Goal: Task Accomplishment & Management: Use online tool/utility

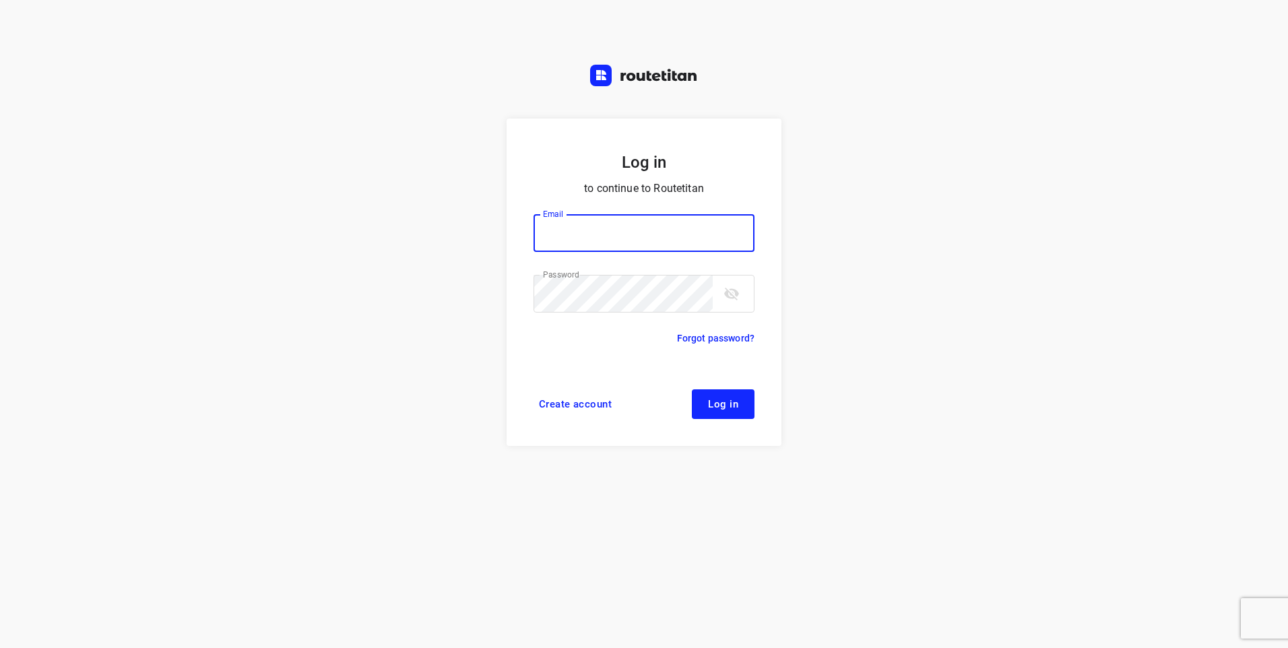
type input "[EMAIL_ADDRESS][DOMAIN_NAME]"
click at [717, 401] on span "Log in" at bounding box center [723, 404] width 30 height 11
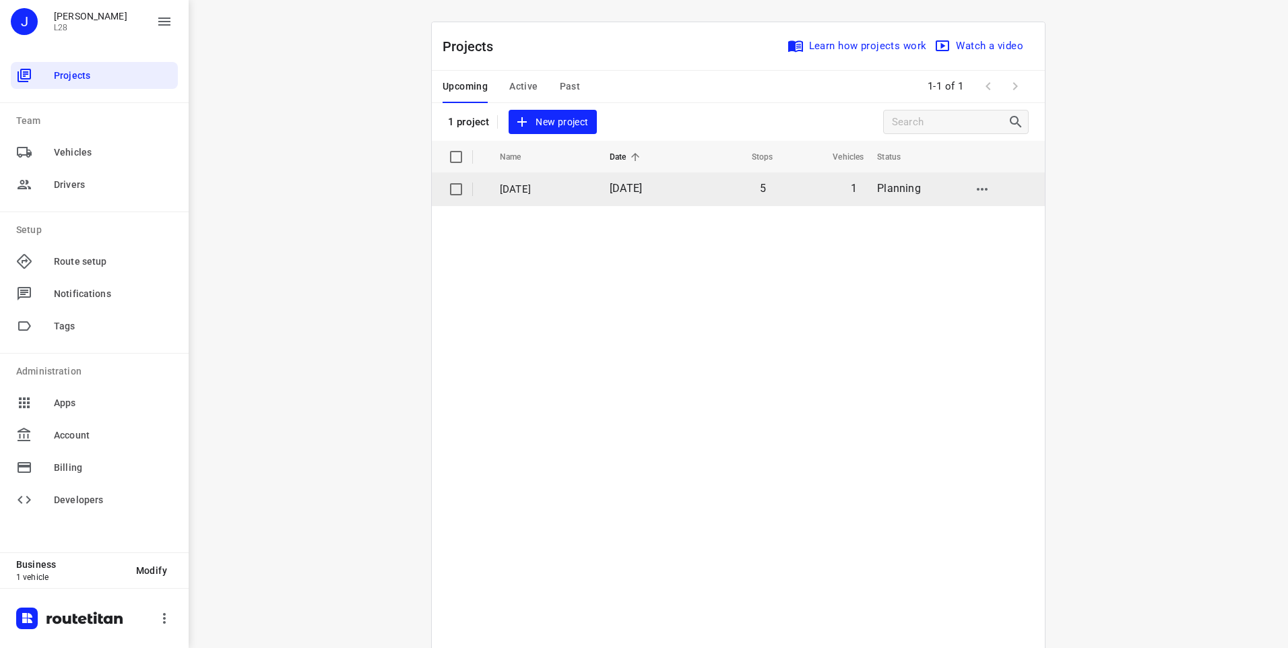
click at [445, 191] on input "checkbox" at bounding box center [456, 189] width 27 height 27
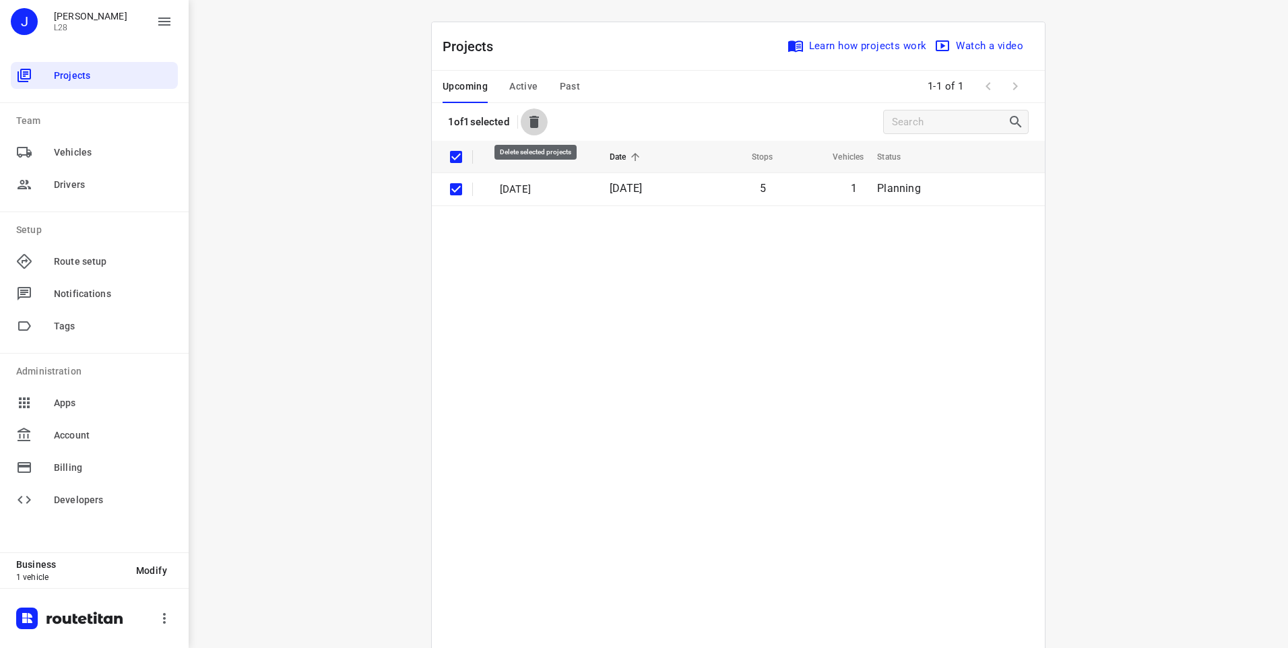
click at [534, 125] on icon "button" at bounding box center [533, 122] width 9 height 12
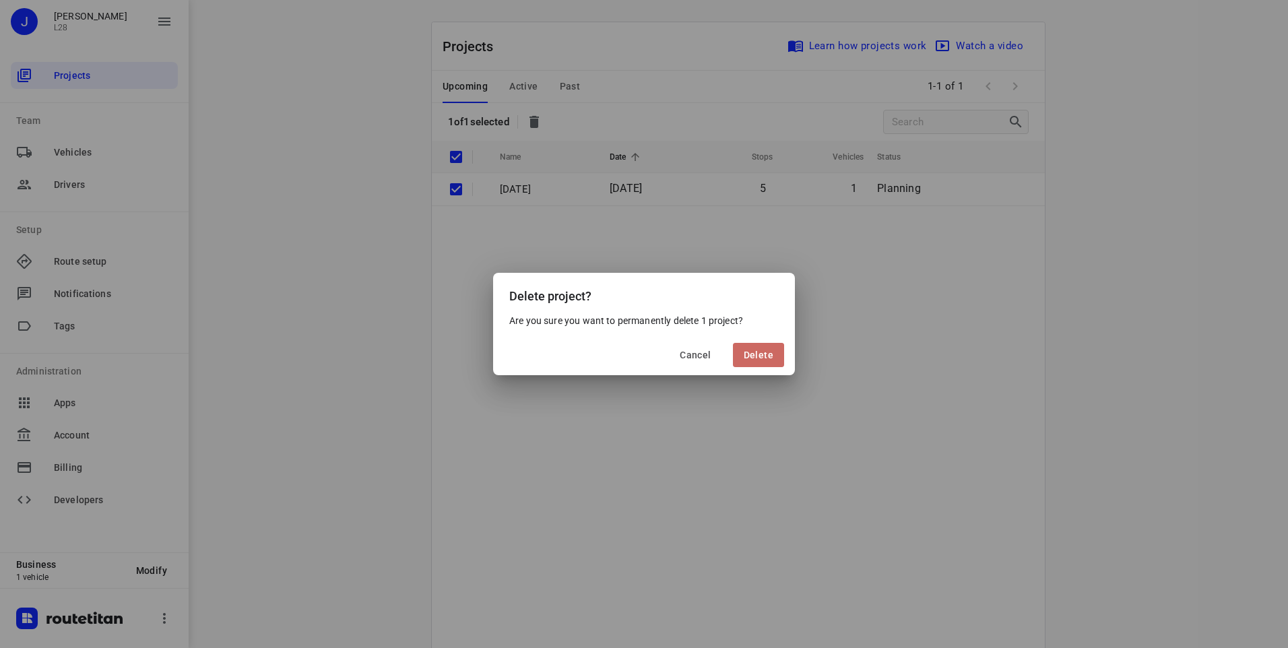
click at [758, 356] on span "Delete" at bounding box center [759, 355] width 30 height 11
checkbox input "false"
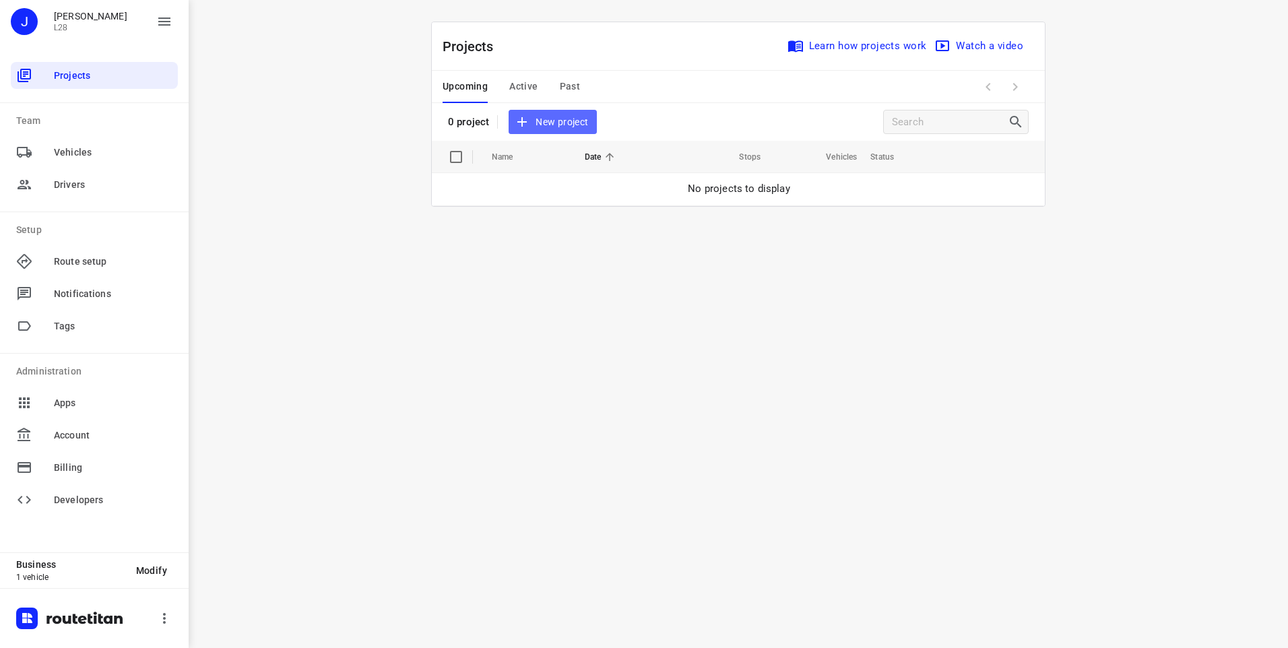
click at [542, 123] on span "New project" at bounding box center [552, 122] width 71 height 17
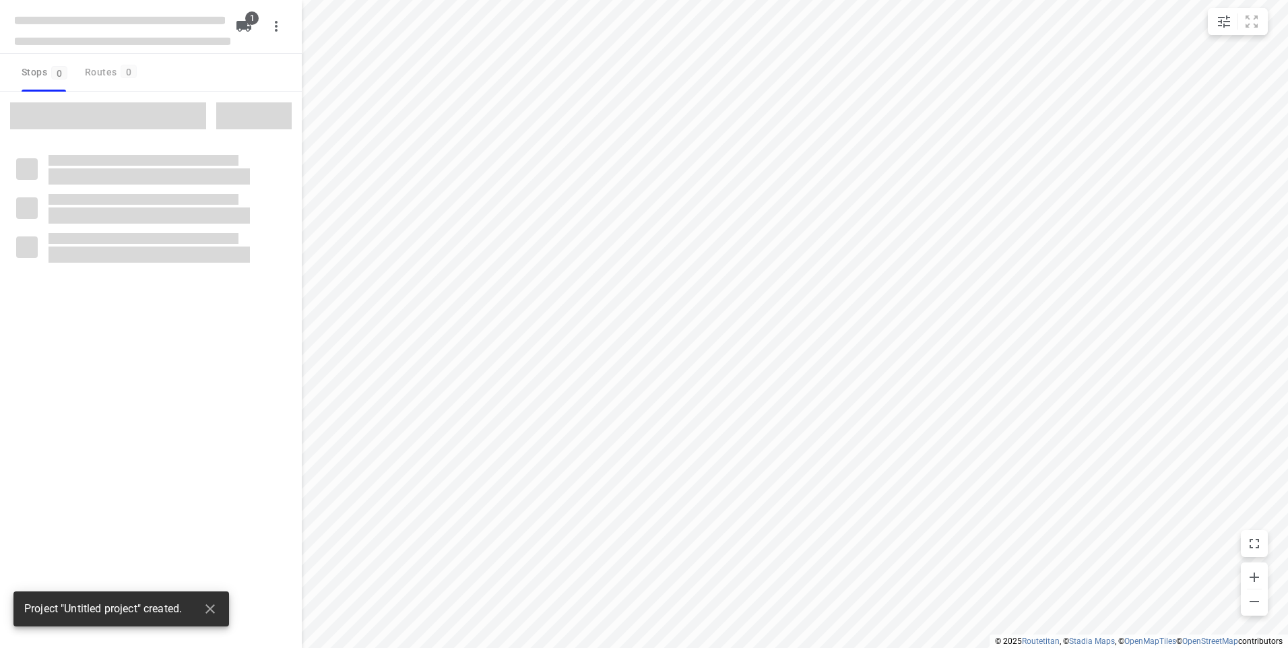
type input "distance"
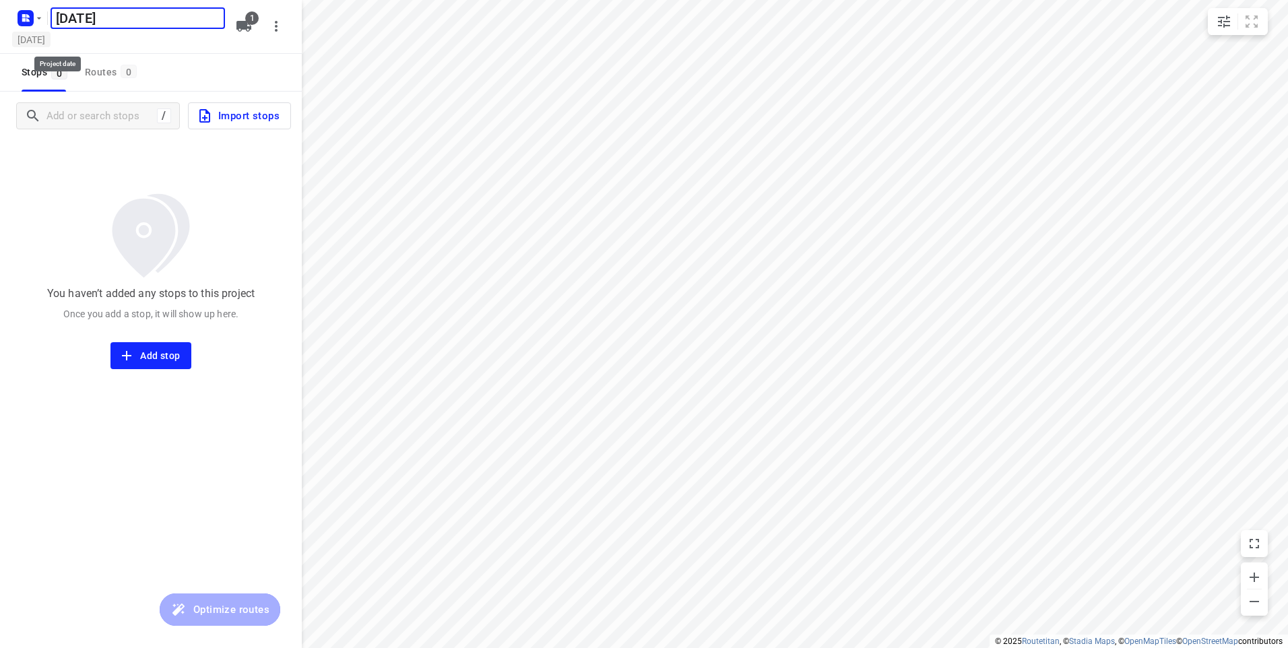
type input "[DATE]"
click at [51, 38] on h5 "[DATE]" at bounding box center [31, 39] width 38 height 15
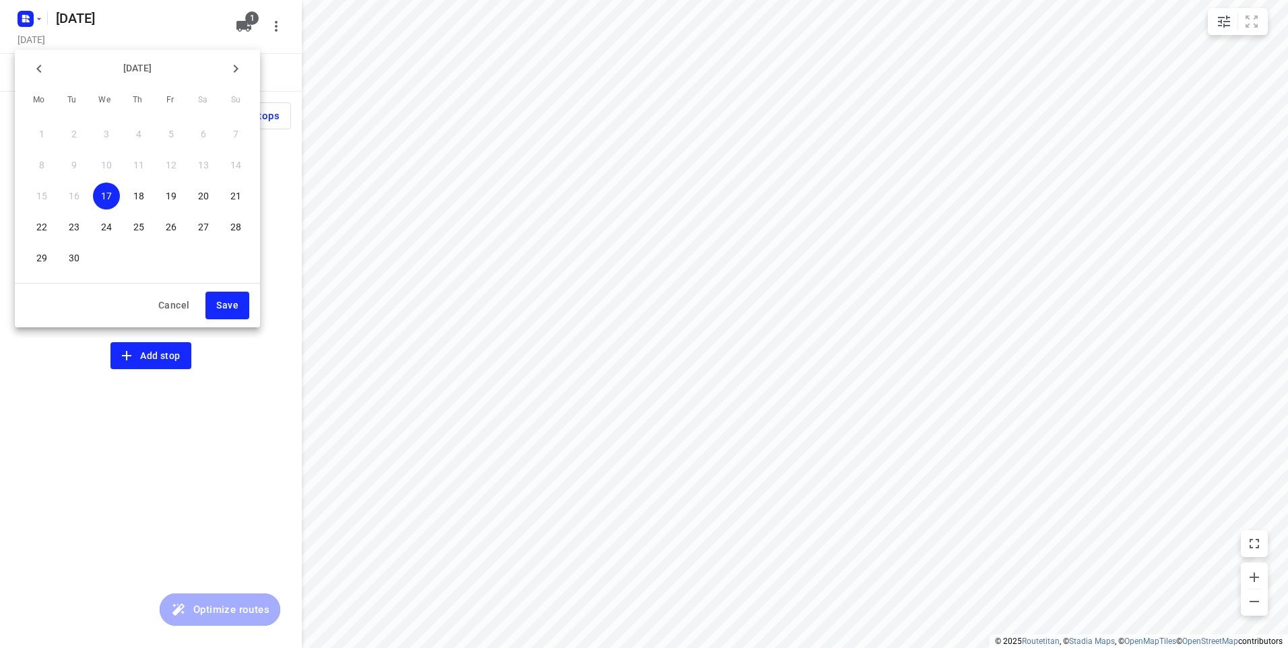
click at [140, 198] on p "18" at bounding box center [138, 195] width 11 height 13
click at [233, 312] on span "Save" at bounding box center [227, 305] width 22 height 17
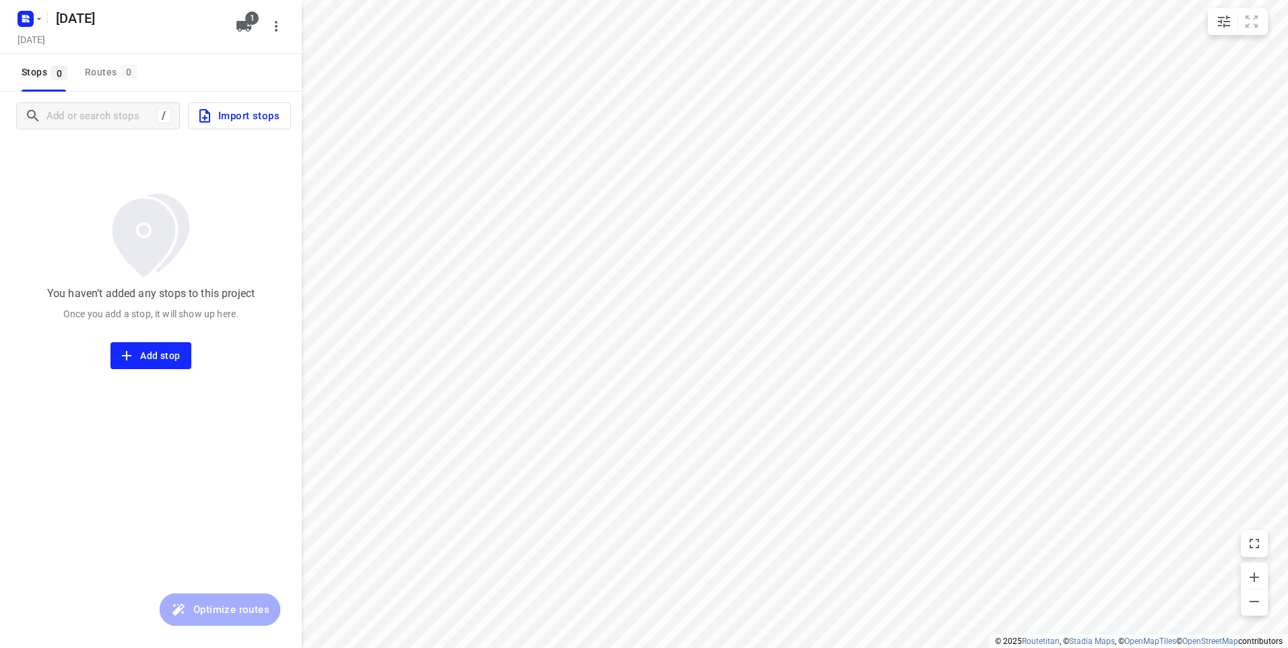
click at [233, 113] on span "Import stops" at bounding box center [238, 116] width 83 height 18
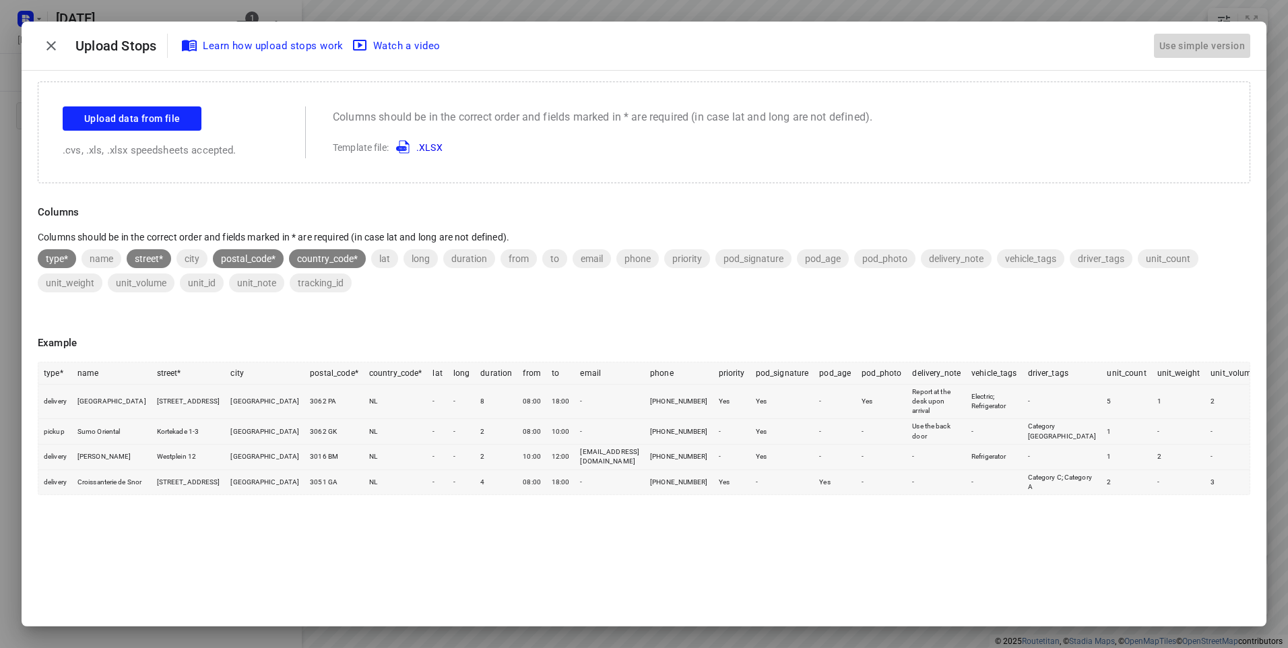
click at [1214, 49] on div "Use simple version" at bounding box center [1202, 46] width 91 height 22
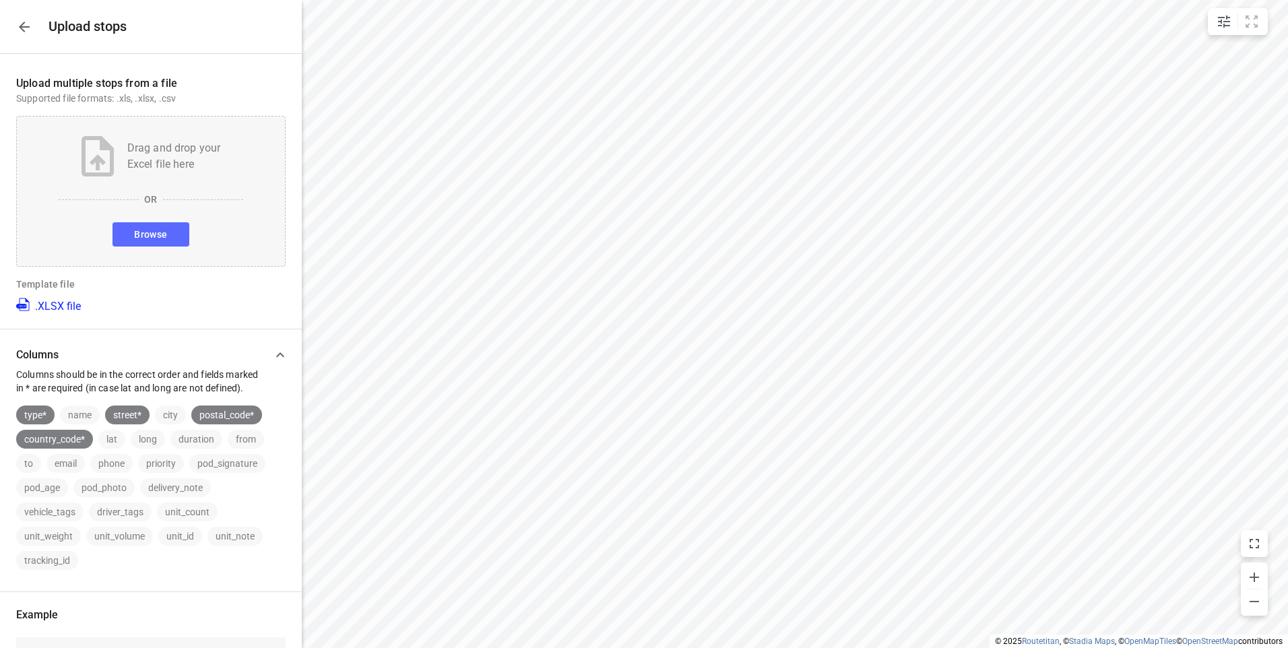
click at [162, 232] on span "Browse" at bounding box center [150, 234] width 33 height 17
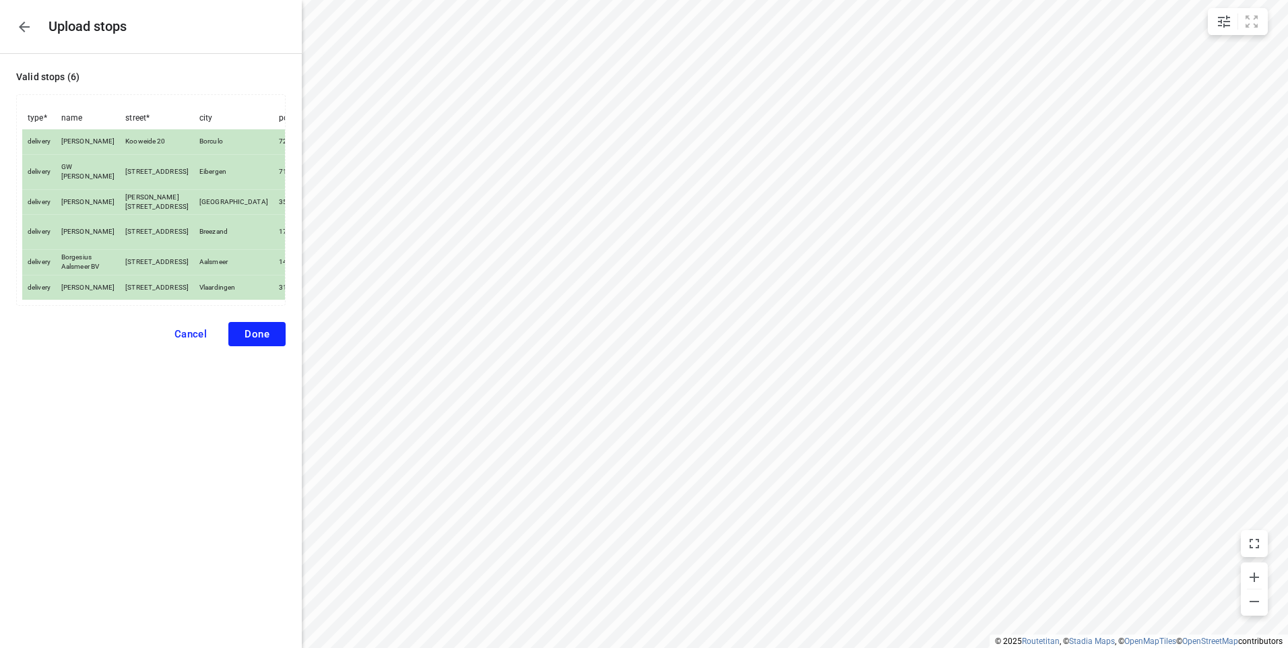
click at [252, 340] on span "Done" at bounding box center [257, 334] width 25 height 12
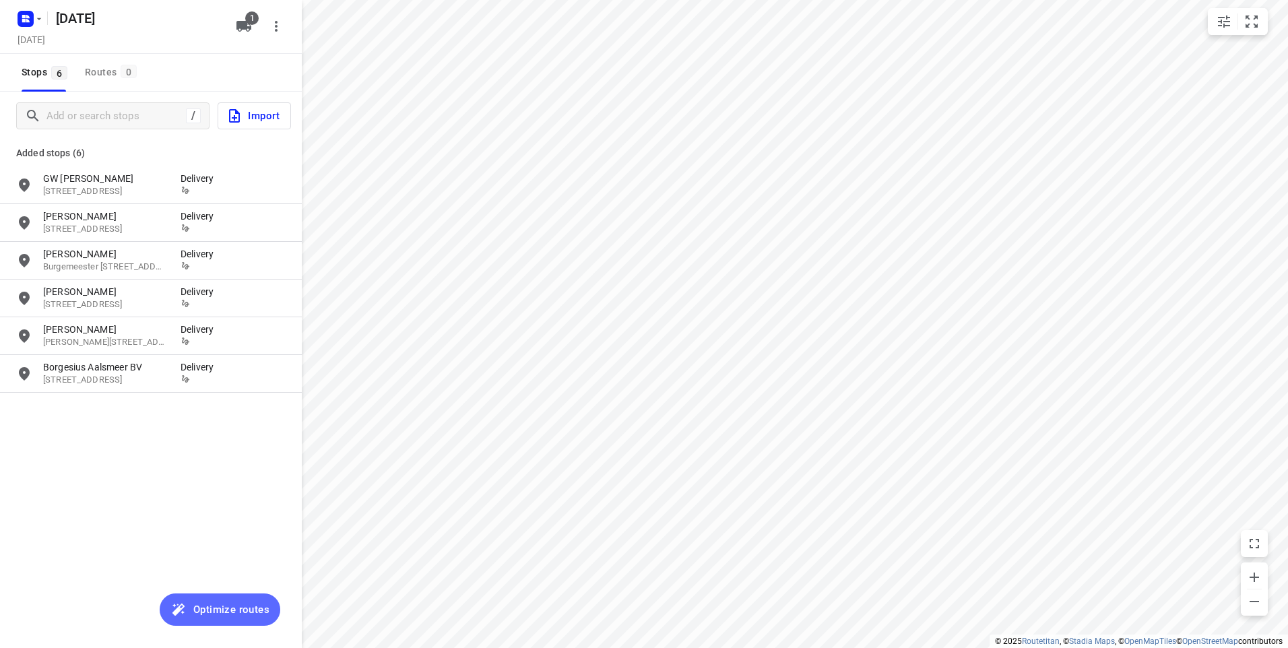
click at [238, 601] on span "Optimize routes" at bounding box center [231, 610] width 76 height 18
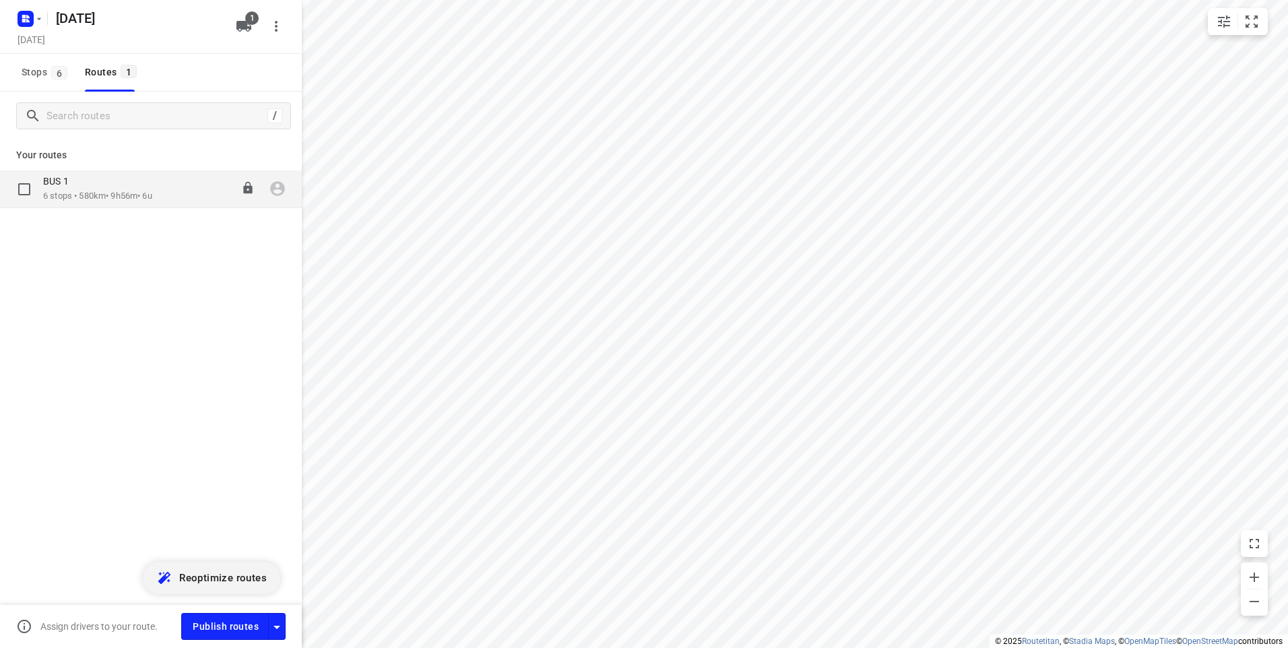
click at [194, 184] on div "06:00-15:56" at bounding box center [220, 189] width 67 height 28
click at [184, 190] on div "BUS 1 6 stops • 580km • 9h56m • 6u 06:00-15:56" at bounding box center [172, 189] width 259 height 28
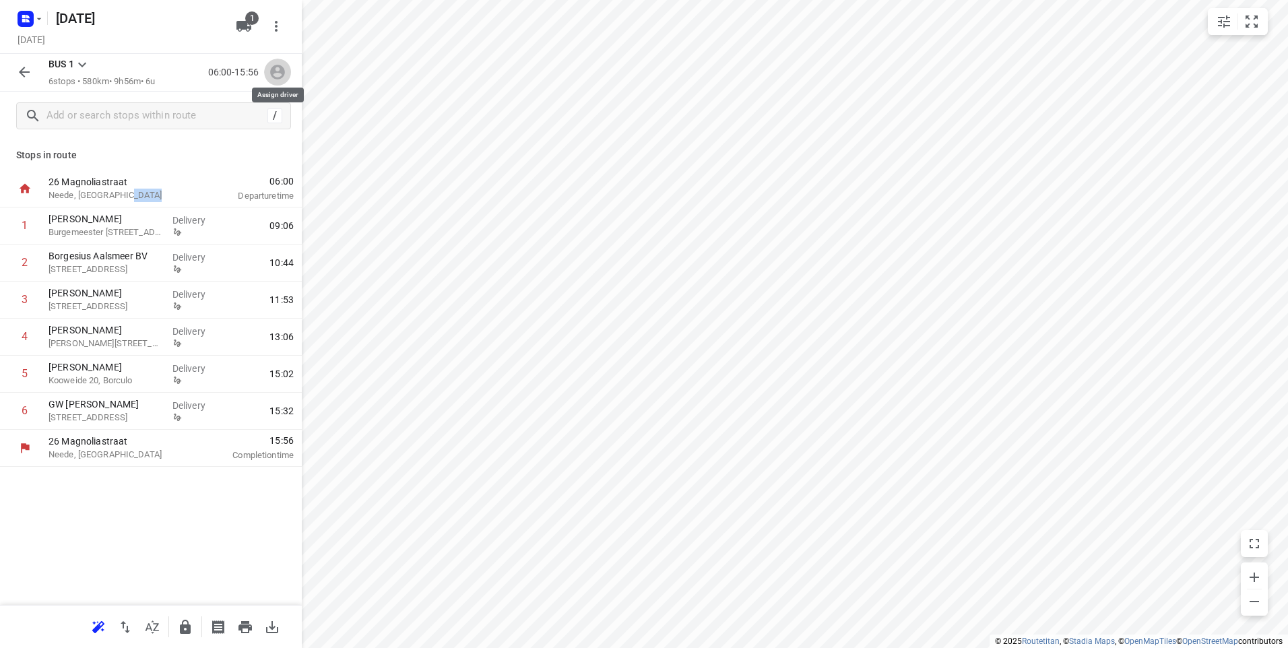
click at [276, 75] on icon "button" at bounding box center [278, 72] width 18 height 18
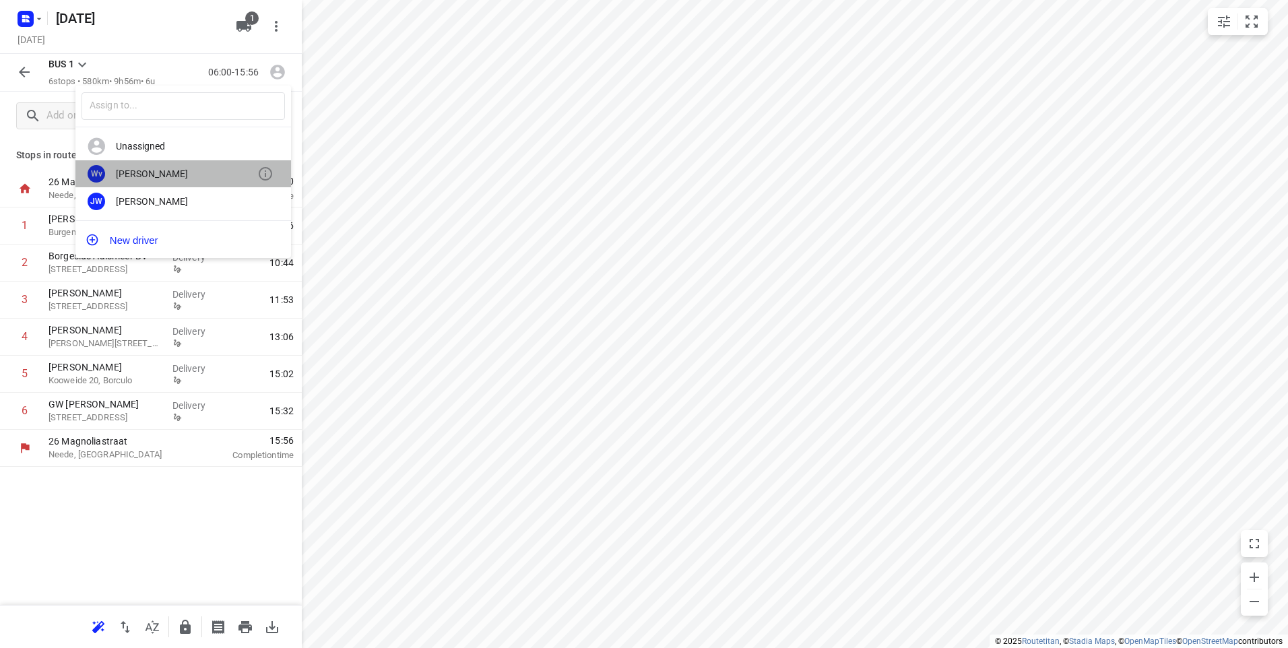
click at [146, 176] on div "Wim van Popel" at bounding box center [186, 173] width 141 height 11
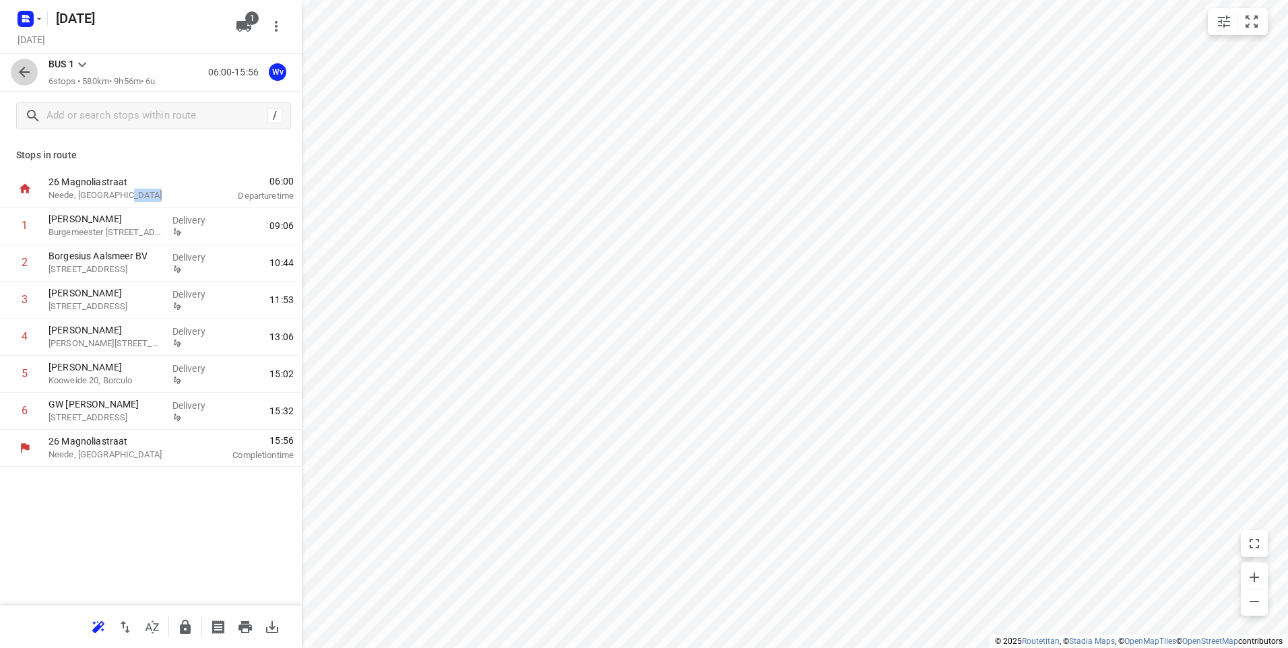
click at [30, 69] on icon "button" at bounding box center [24, 72] width 16 height 16
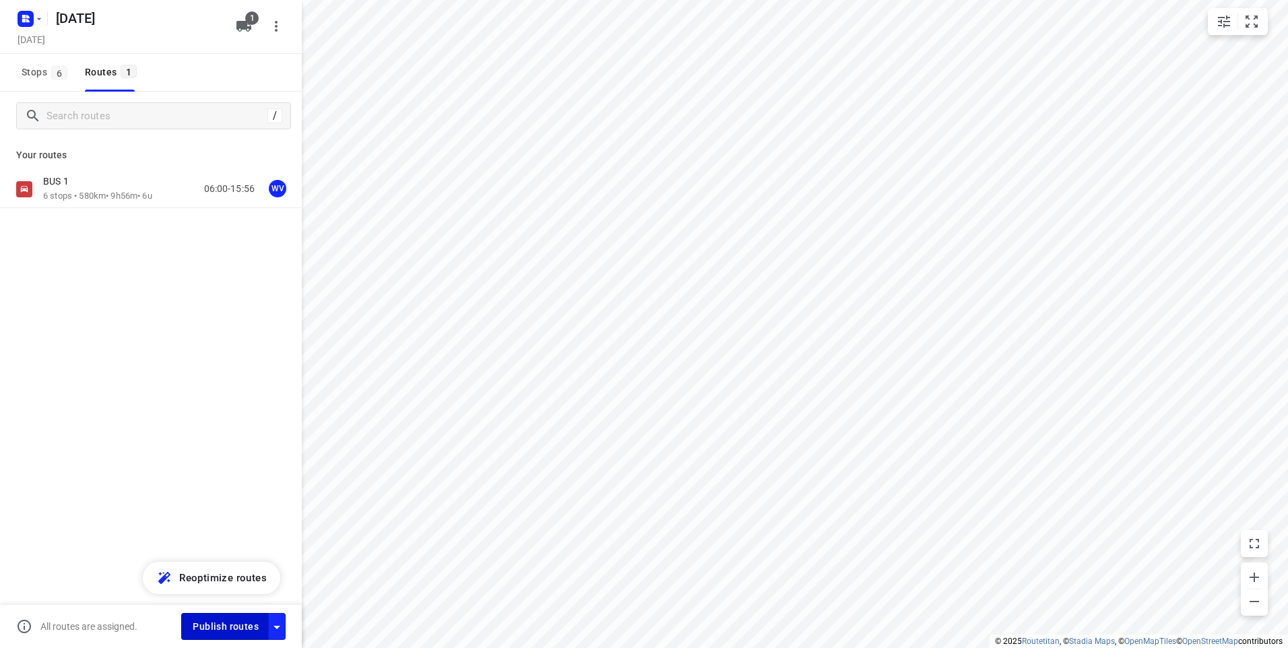
click at [209, 624] on span "Publish routes" at bounding box center [226, 626] width 66 height 17
